Goal: Information Seeking & Learning: Learn about a topic

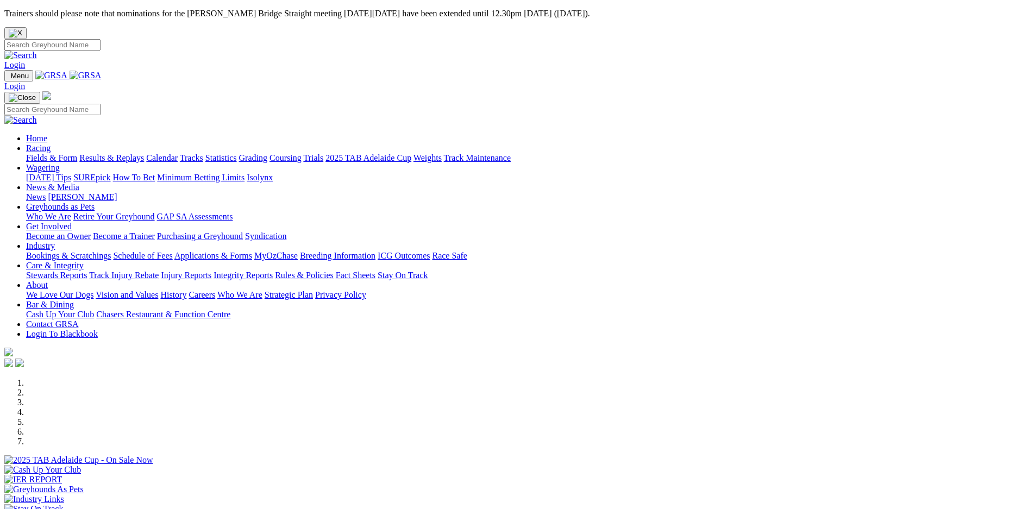
click at [111, 251] on link "Bookings & Scratchings" at bounding box center [68, 255] width 85 height 9
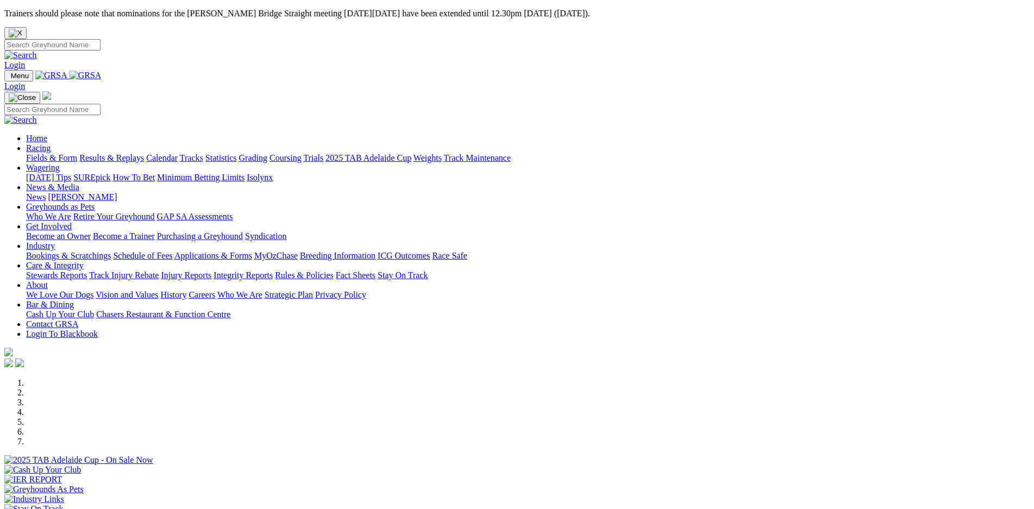
click at [87, 271] on link "Stewards Reports" at bounding box center [56, 275] width 61 height 9
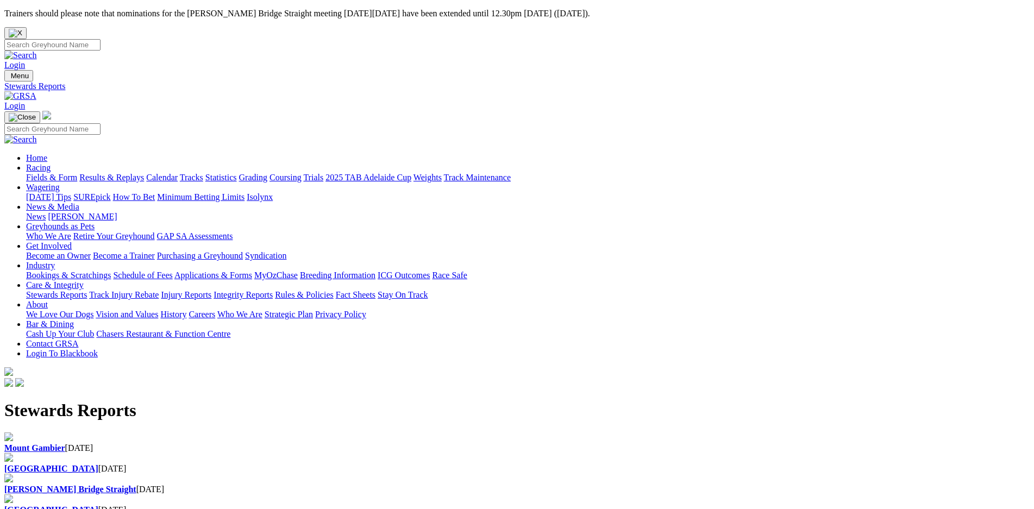
click at [348, 464] on div "Angle Park 28 Aug 2025" at bounding box center [517, 469] width 1026 height 10
click at [144, 173] on link "Results & Replays" at bounding box center [111, 177] width 65 height 9
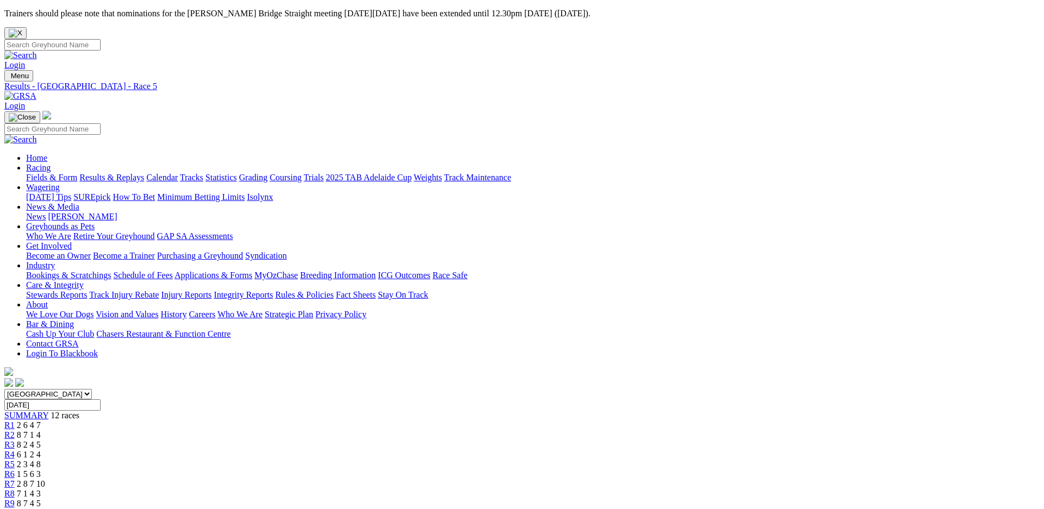
click at [101, 39] on input "Search" at bounding box center [52, 44] width 96 height 11
type input "SEBON PANTHER"
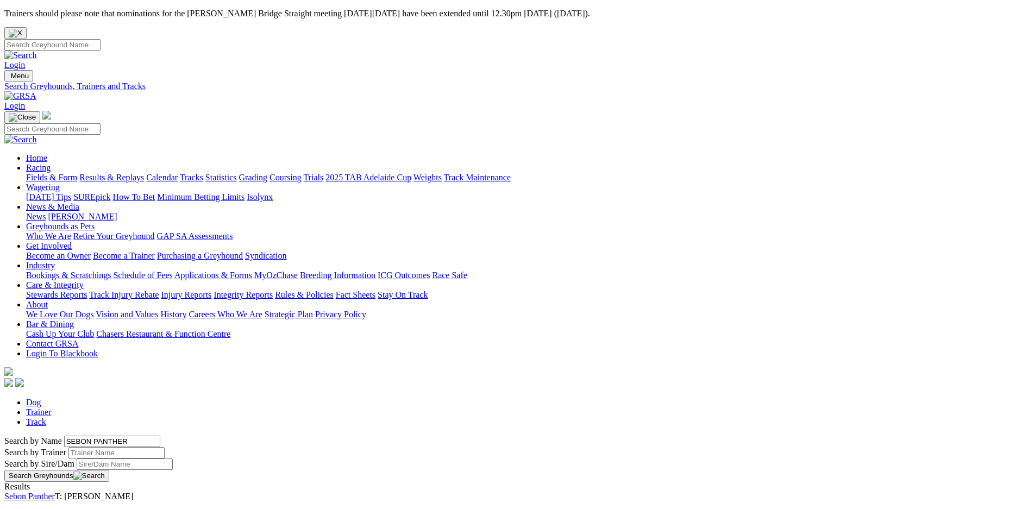
click at [55, 492] on link "Sebon Panther" at bounding box center [29, 496] width 51 height 9
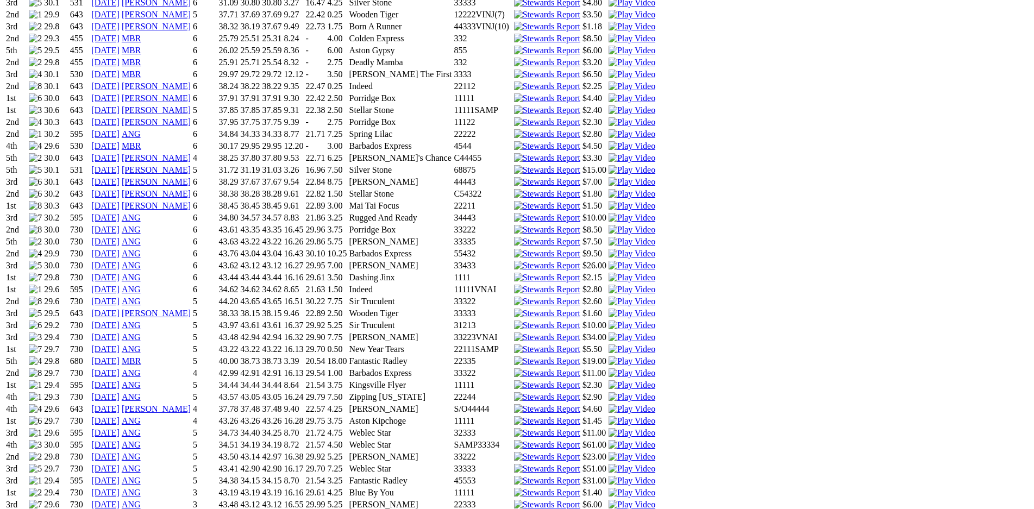
scroll to position [1107, 0]
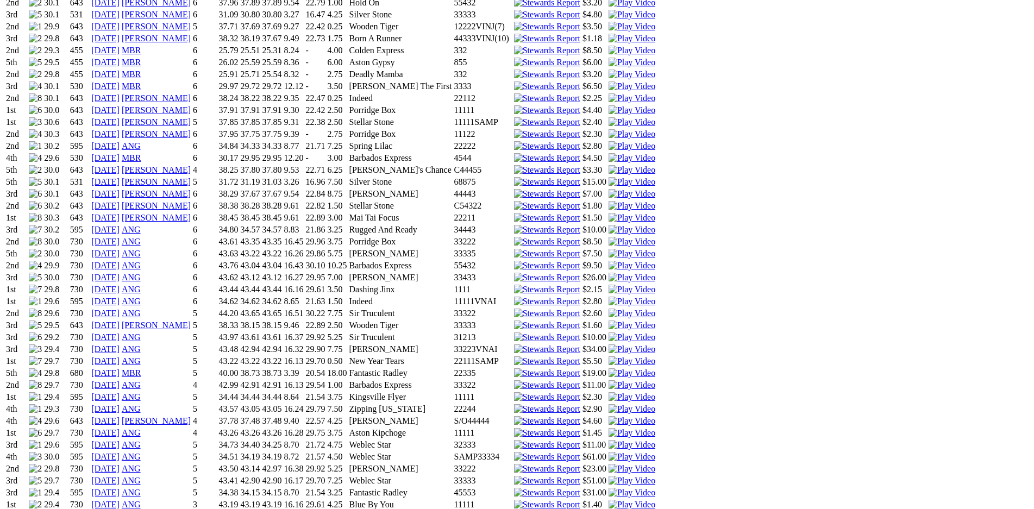
click at [655, 357] on img at bounding box center [632, 362] width 47 height 10
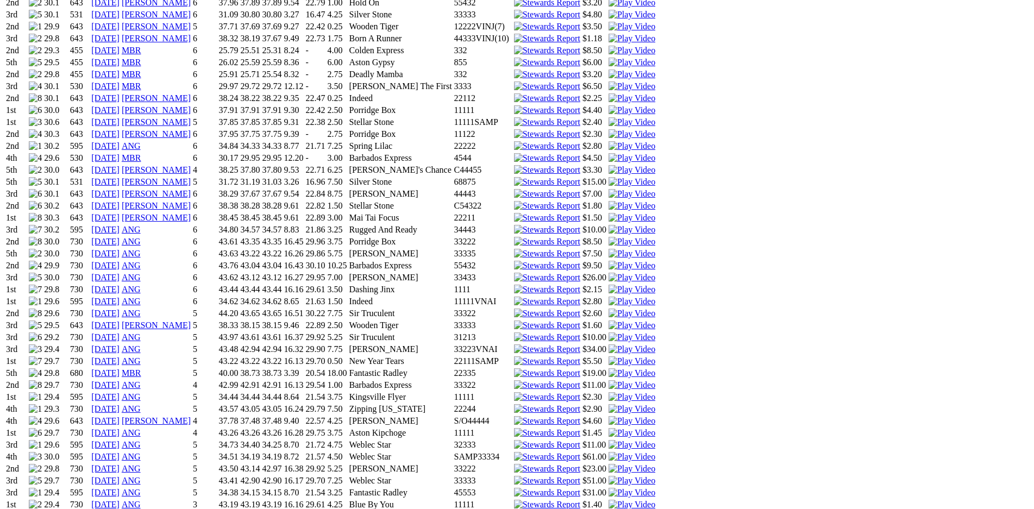
click at [655, 285] on img at bounding box center [632, 290] width 47 height 10
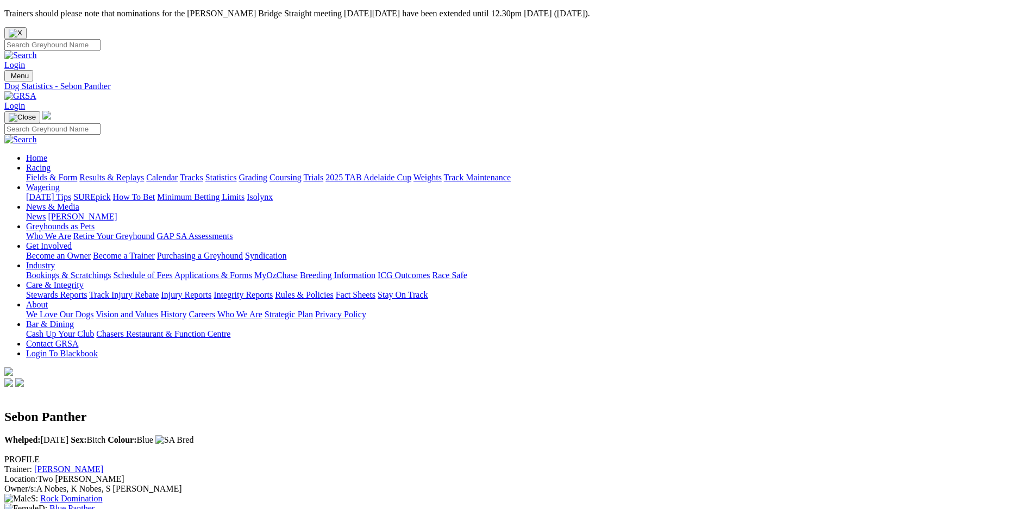
scroll to position [0, 0]
